Goal: Task Accomplishment & Management: Manage account settings

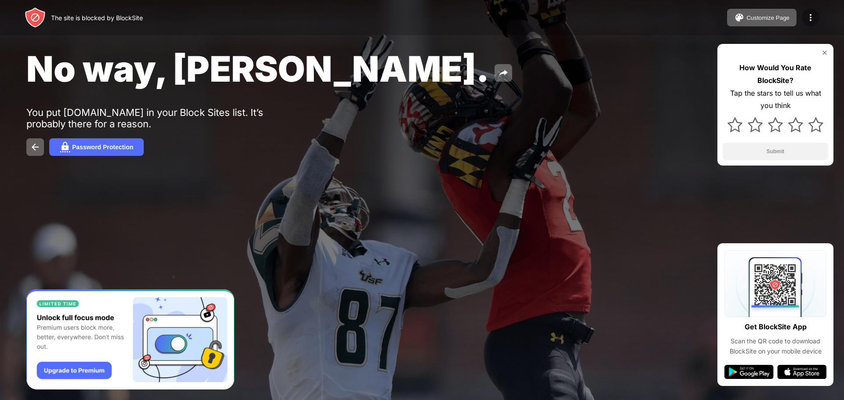
click at [819, 17] on div at bounding box center [810, 18] width 18 height 18
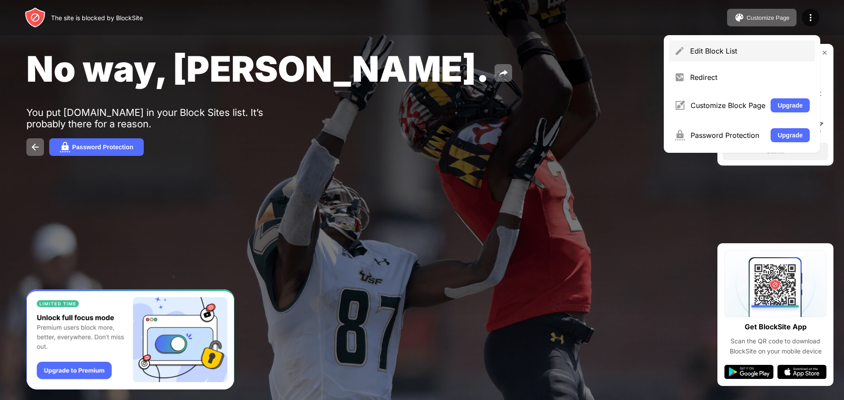
click at [719, 49] on div "Edit Block List" at bounding box center [750, 51] width 120 height 9
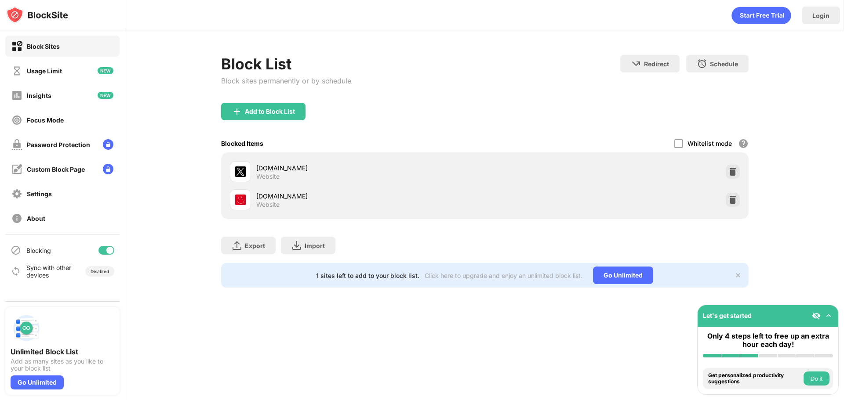
click at [86, 250] on div "Blocking" at bounding box center [62, 250] width 114 height 21
drag, startPoint x: 120, startPoint y: 250, endPoint x: 112, endPoint y: 250, distance: 8.3
click at [115, 250] on div "Blocking Sync with other devices Disabled" at bounding box center [62, 261] width 125 height 53
click at [111, 250] on div at bounding box center [109, 250] width 7 height 7
click at [102, 248] on div at bounding box center [102, 250] width 7 height 7
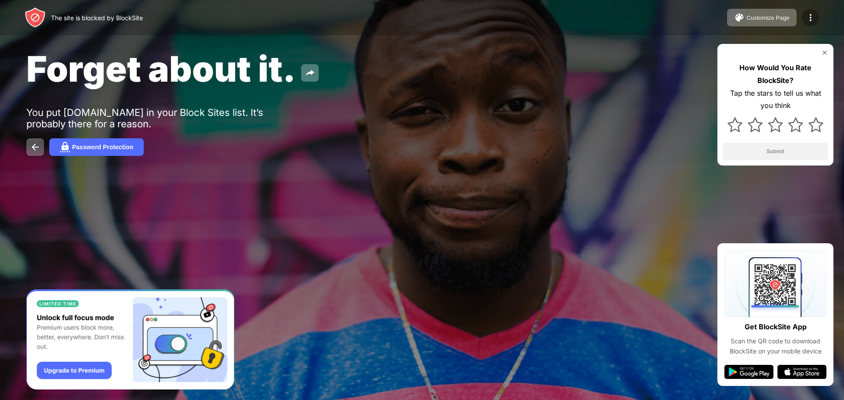
click at [808, 13] on img at bounding box center [810, 17] width 11 height 11
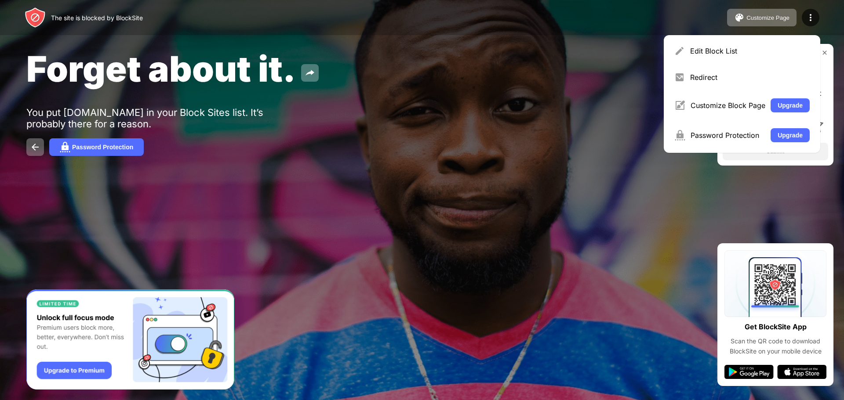
drag, startPoint x: 689, startPoint y: 48, endPoint x: 672, endPoint y: 59, distance: 20.0
click at [689, 48] on div "Edit Block List" at bounding box center [742, 50] width 146 height 21
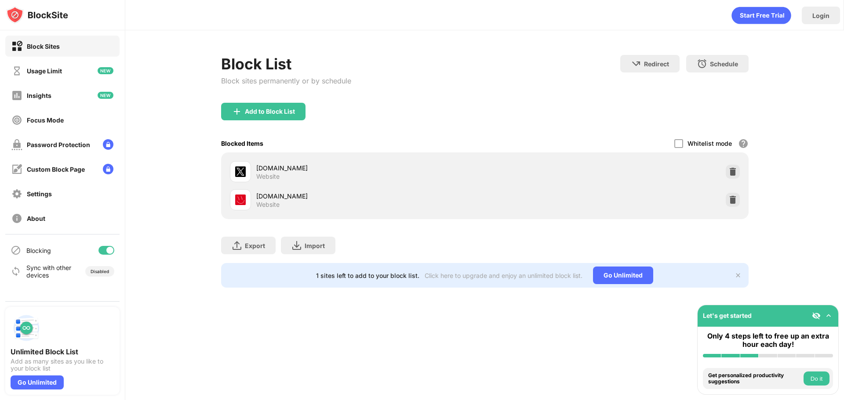
click at [114, 248] on div "Blocking" at bounding box center [62, 250] width 114 height 21
click at [107, 247] on div at bounding box center [109, 250] width 7 height 7
click at [113, 249] on div at bounding box center [106, 250] width 16 height 9
